Goal: Book appointment/travel/reservation

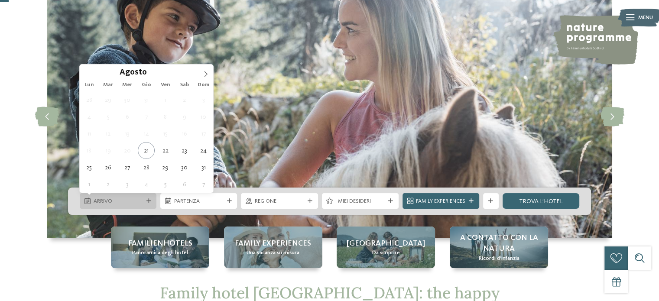
click at [130, 199] on span "Arrivo" at bounding box center [118, 202] width 49 height 8
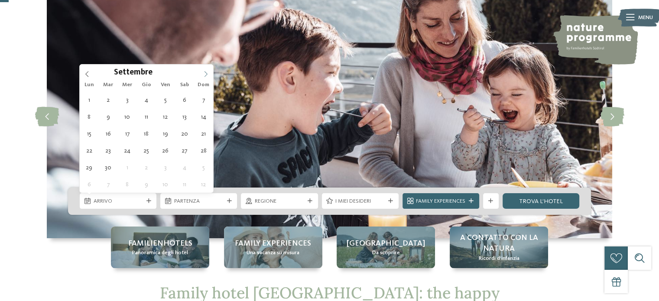
click at [203, 75] on icon at bounding box center [206, 74] width 6 height 6
type div "[DATE]"
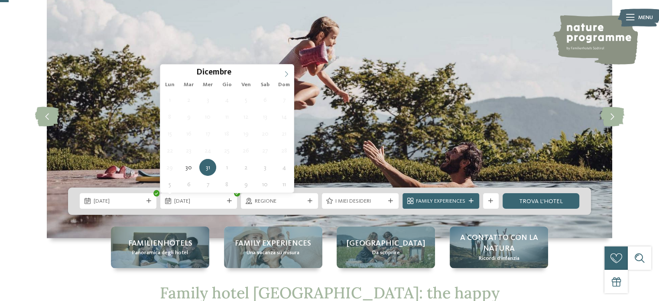
type input "****"
click at [287, 72] on icon at bounding box center [287, 74] width 6 height 6
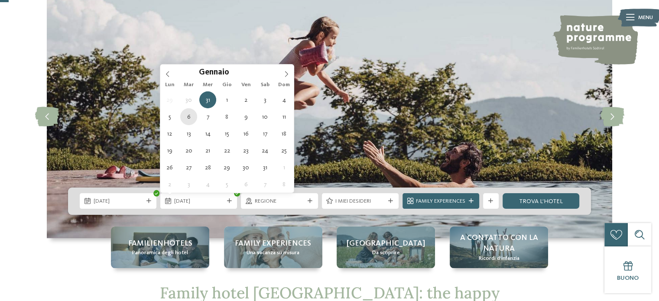
type div "[DATE]"
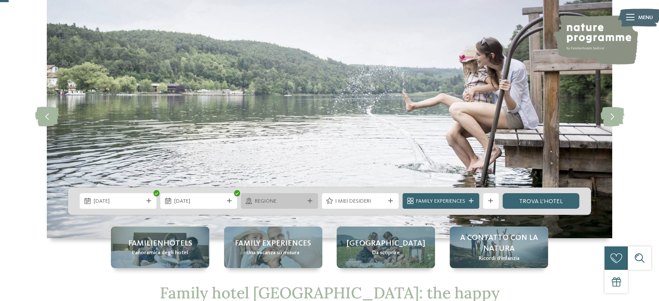
click at [309, 196] on div "Regione" at bounding box center [279, 201] width 77 height 16
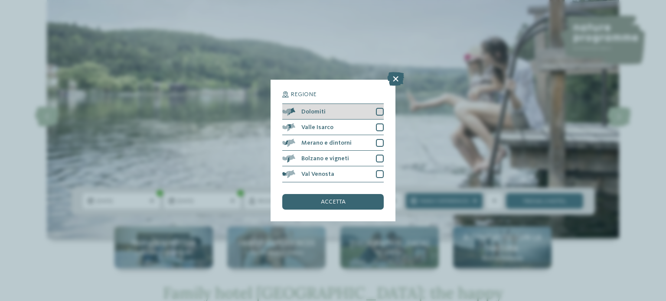
click at [378, 111] on div at bounding box center [380, 112] width 8 height 8
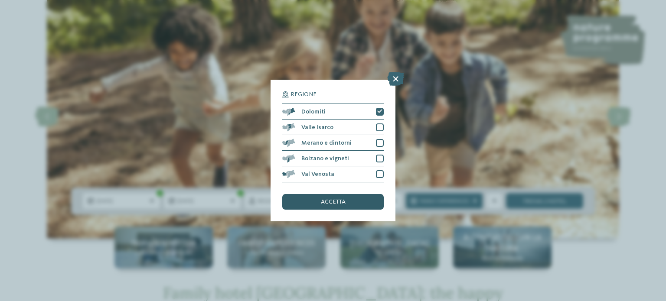
click at [371, 197] on div "accetta" at bounding box center [332, 202] width 101 height 16
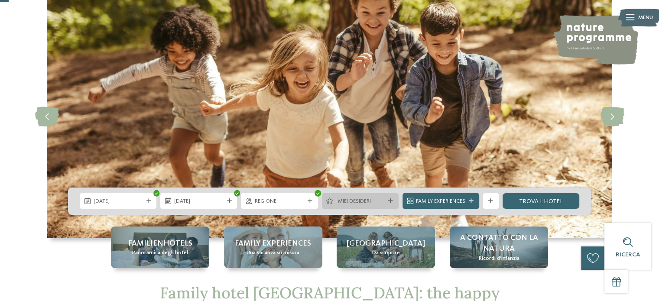
click at [354, 202] on span "I miei desideri" at bounding box center [360, 202] width 49 height 8
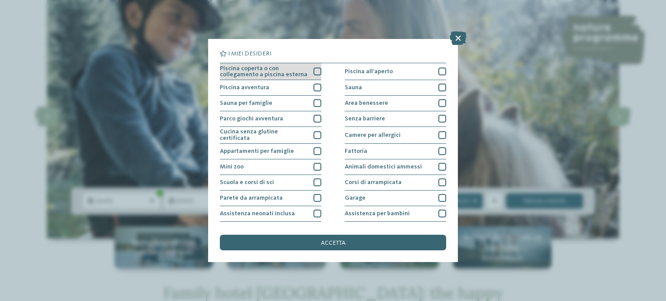
click at [310, 72] on div "Piscina coperta o con collegamento a piscina esterna" at bounding box center [270, 71] width 101 height 17
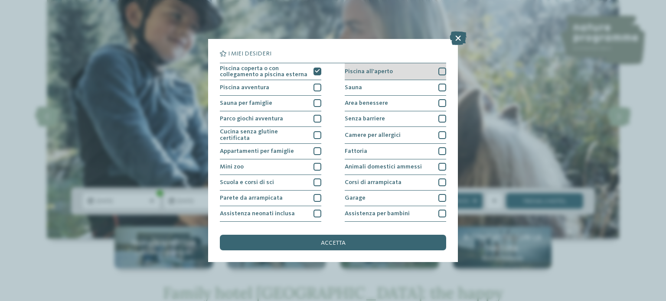
click at [438, 71] on div at bounding box center [442, 72] width 8 height 8
click at [439, 85] on div at bounding box center [442, 88] width 8 height 8
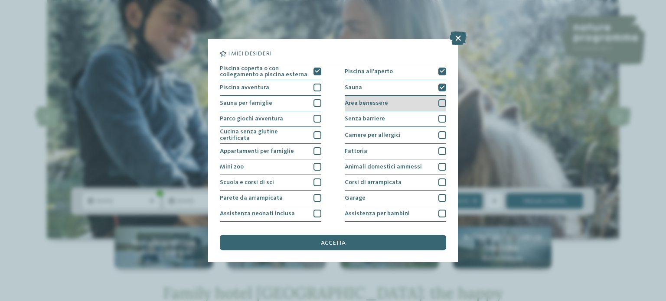
click at [438, 103] on div at bounding box center [442, 103] width 8 height 8
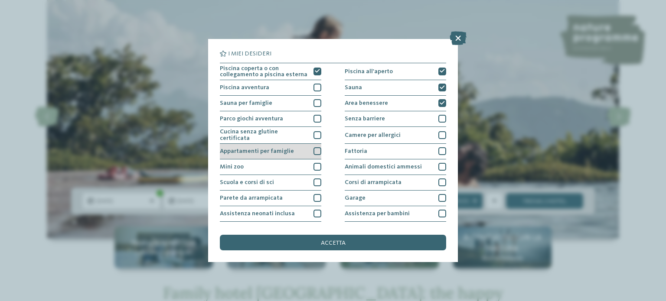
click at [316, 149] on div at bounding box center [317, 151] width 8 height 8
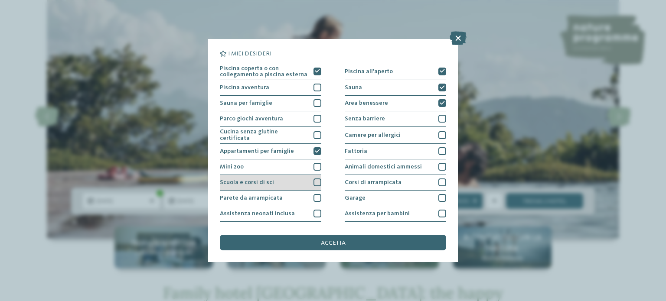
click at [315, 179] on div at bounding box center [317, 183] width 8 height 8
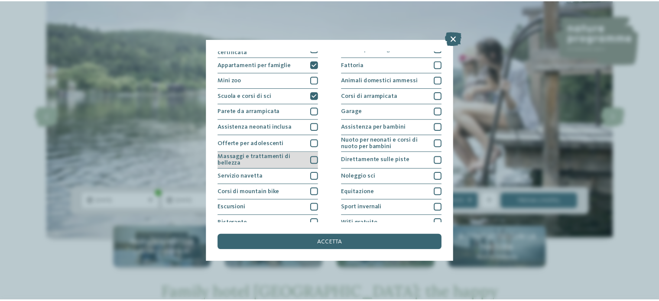
scroll to position [109, 0]
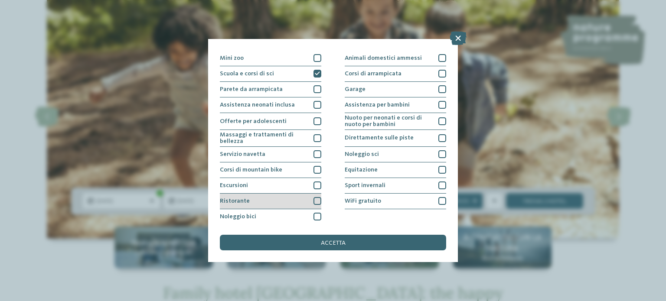
click at [317, 201] on div at bounding box center [317, 201] width 8 height 8
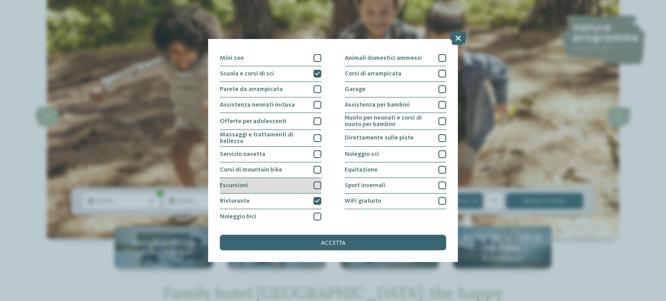
click at [313, 185] on div at bounding box center [317, 186] width 8 height 8
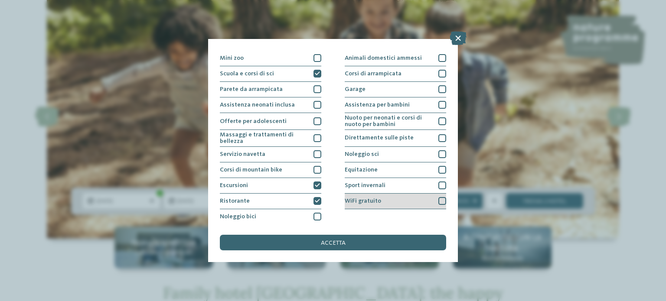
click at [438, 199] on div at bounding box center [442, 201] width 8 height 8
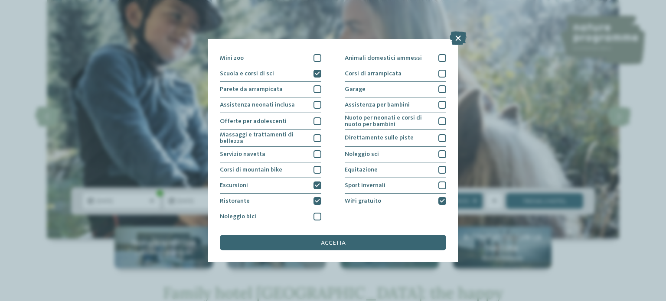
click at [375, 238] on div "accetta" at bounding box center [333, 243] width 226 height 16
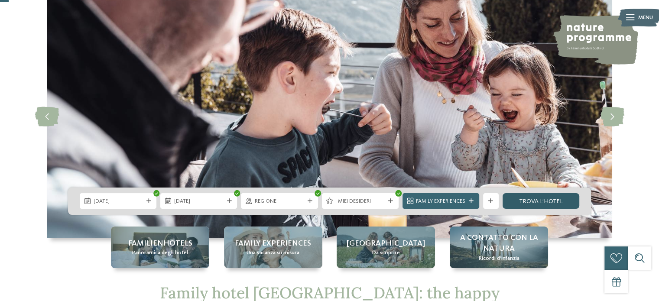
click at [536, 206] on link "trova l’hotel" at bounding box center [541, 201] width 77 height 16
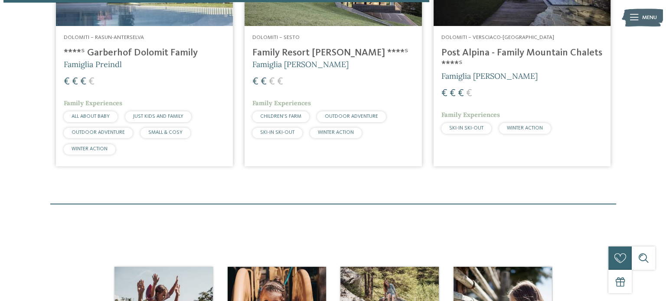
scroll to position [473, 0]
